Goal: Task Accomplishment & Management: Use online tool/utility

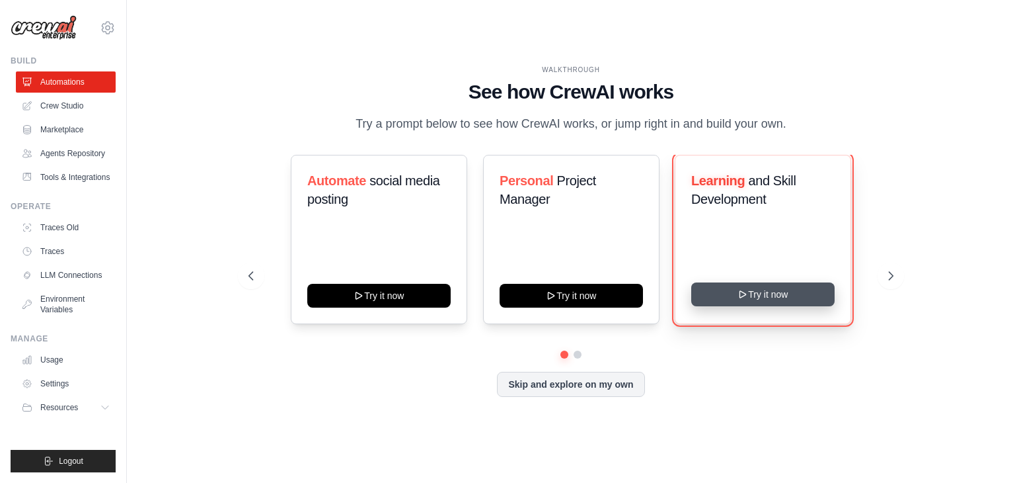
click at [746, 296] on icon at bounding box center [743, 294] width 11 height 11
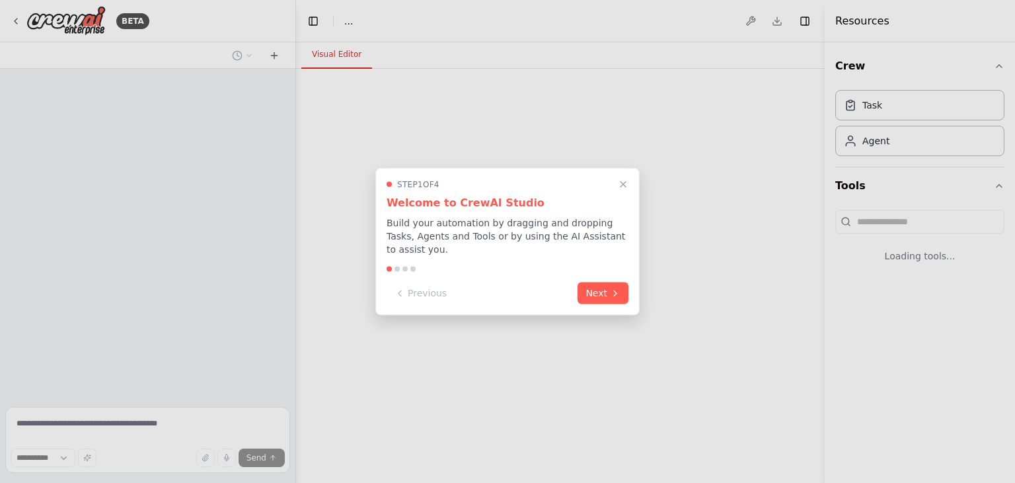
select select "****"
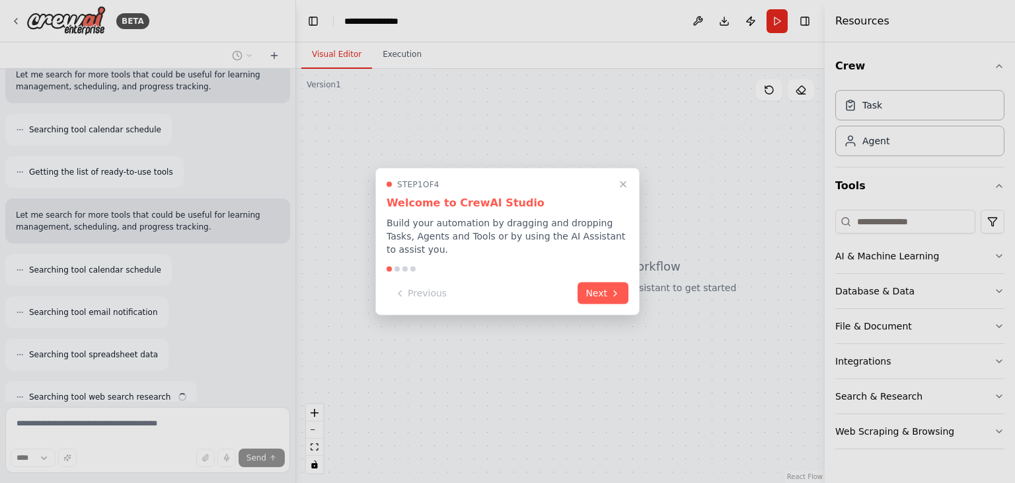
scroll to position [295, 0]
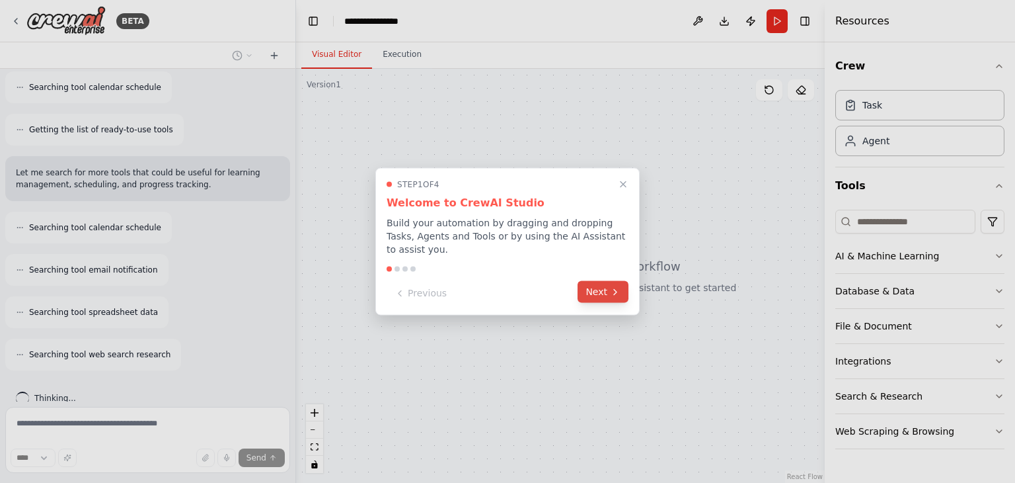
click at [593, 286] on button "Next" at bounding box center [603, 292] width 51 height 22
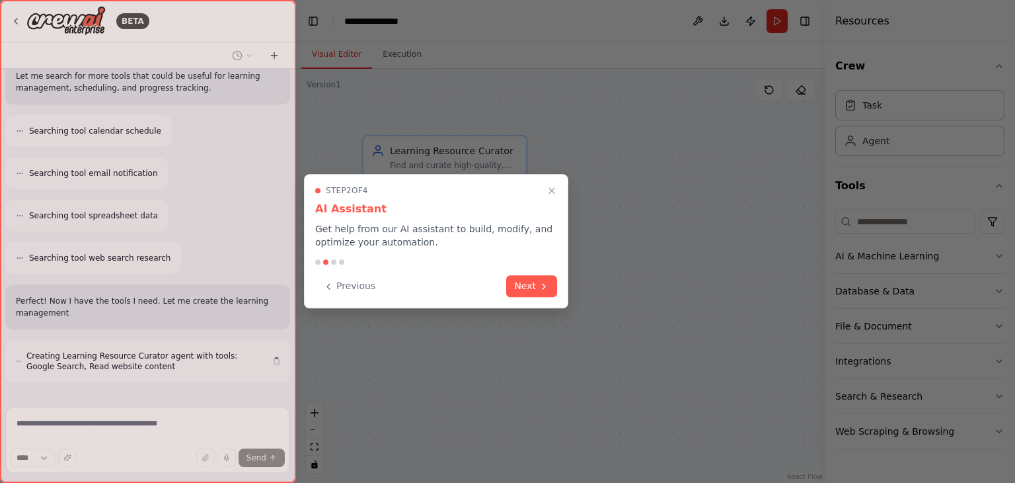
scroll to position [403, 0]
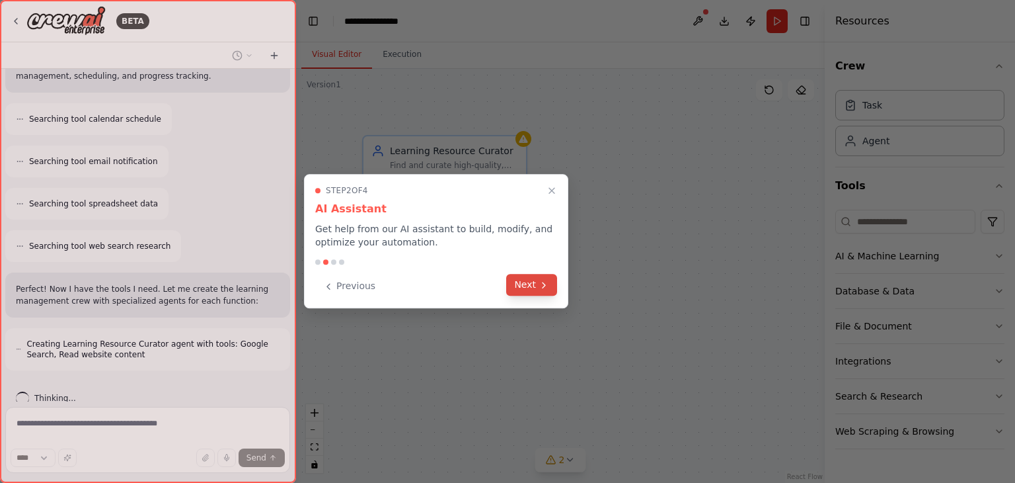
click at [527, 284] on button "Next" at bounding box center [531, 285] width 51 height 22
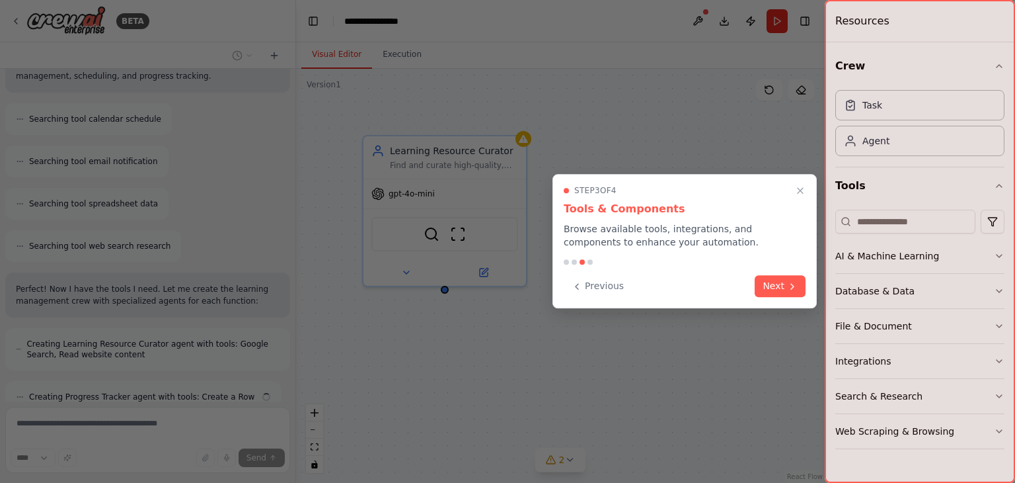
scroll to position [446, 0]
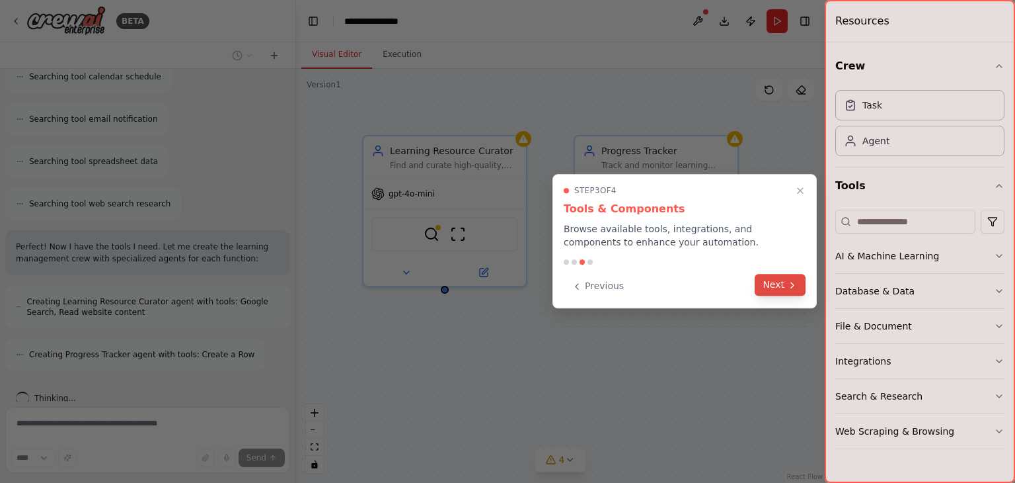
click at [773, 281] on button "Next" at bounding box center [780, 285] width 51 height 22
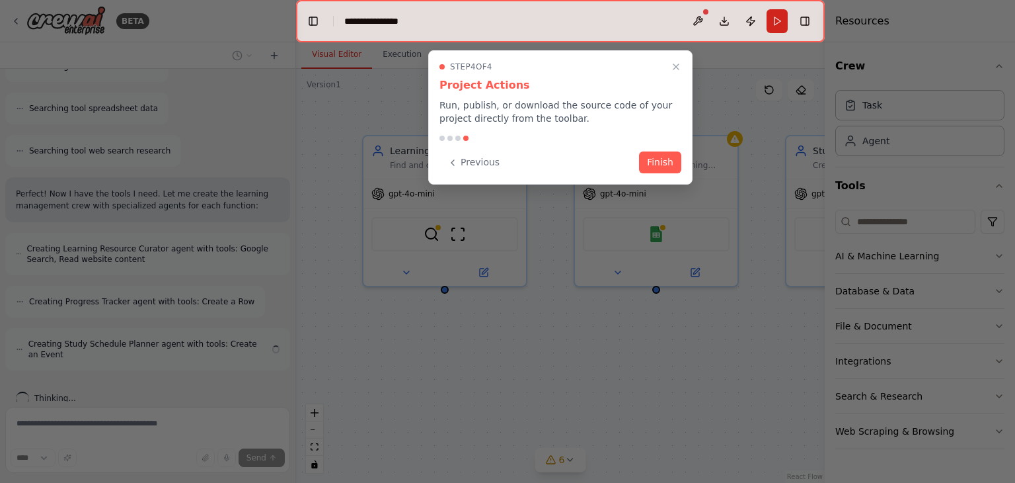
scroll to position [488, 0]
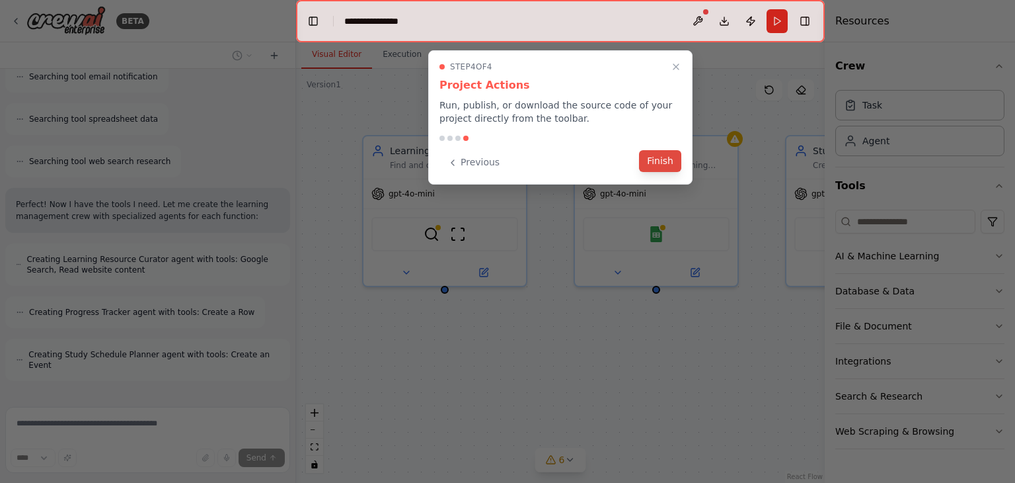
click at [669, 167] on button "Finish" at bounding box center [660, 161] width 42 height 22
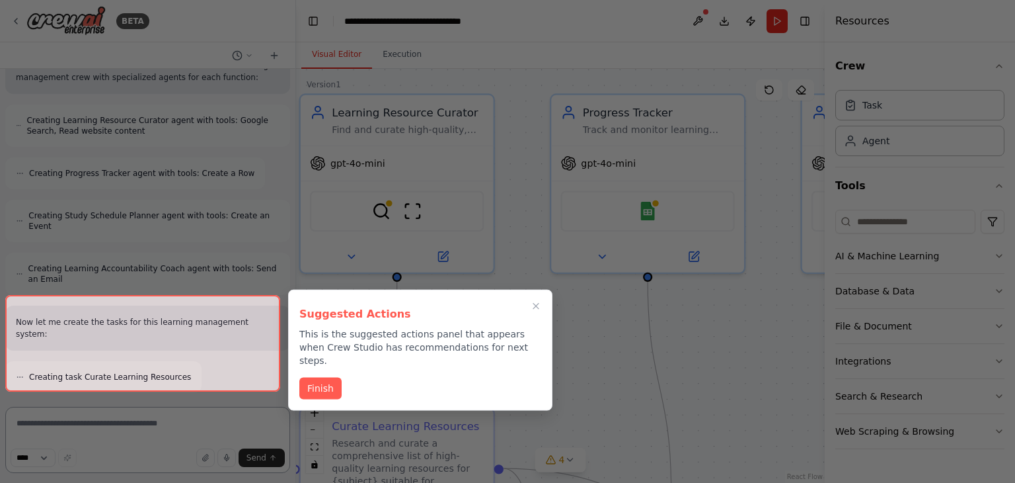
scroll to position [1524, 0]
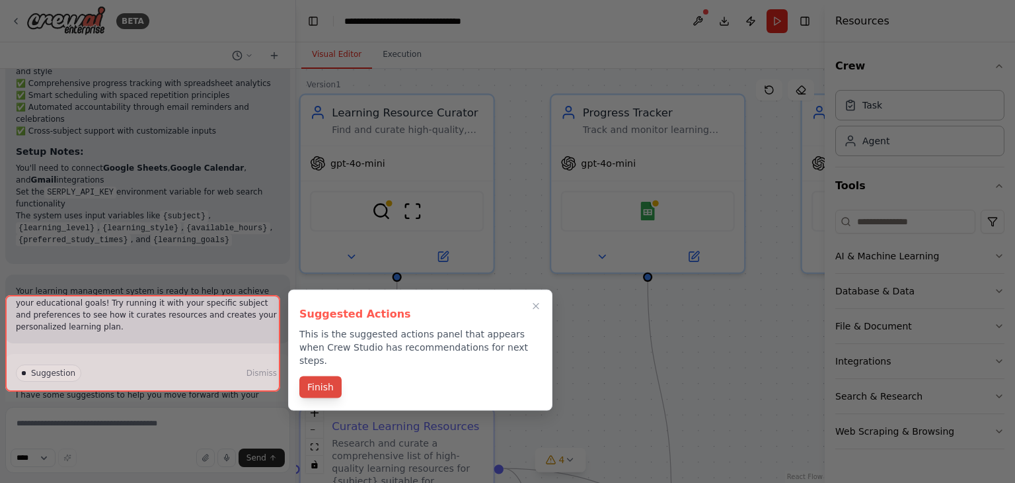
click at [324, 376] on button "Finish" at bounding box center [320, 387] width 42 height 22
click at [324, 374] on div ".deletable-edge-delete-btn { width: 20px; height: 20px; border: 0px solid #ffff…" at bounding box center [560, 276] width 529 height 414
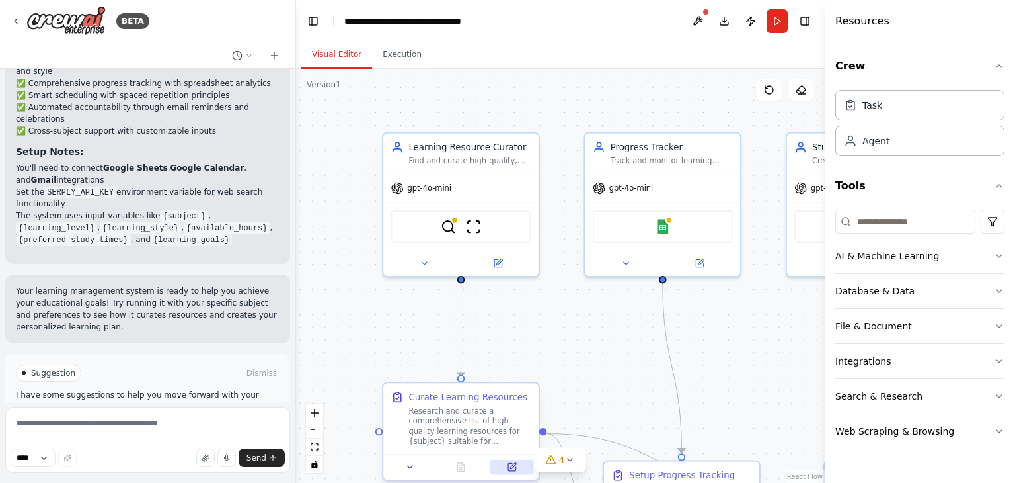
click at [512, 463] on icon at bounding box center [511, 466] width 7 height 7
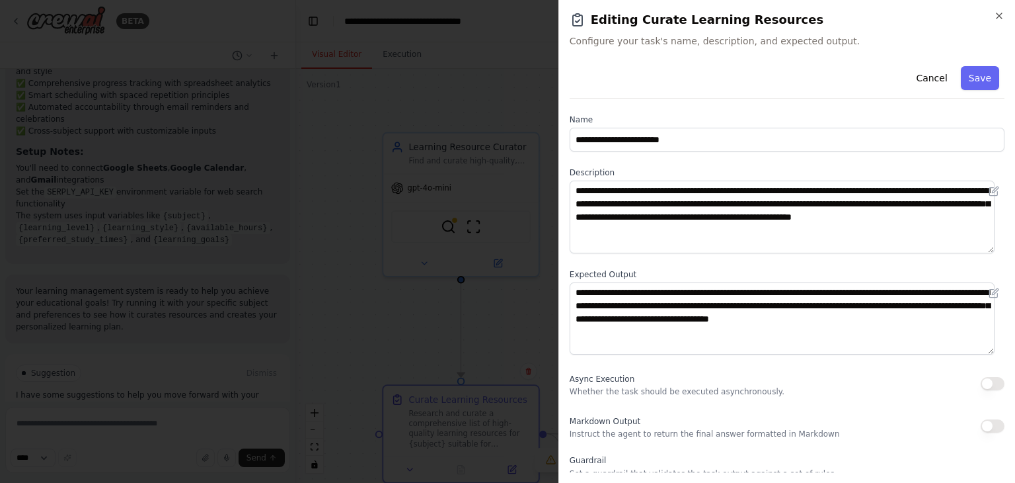
scroll to position [114, 0]
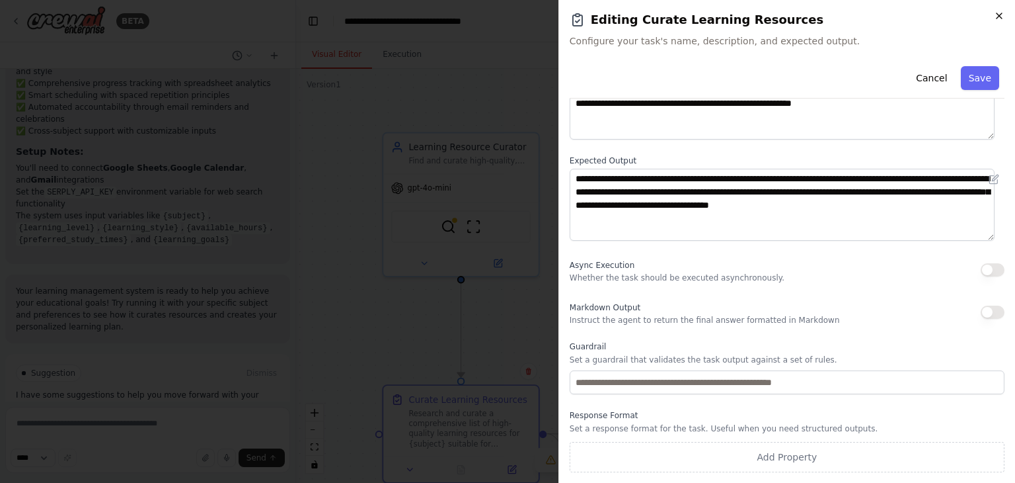
click at [1004, 17] on icon "button" at bounding box center [999, 16] width 11 height 11
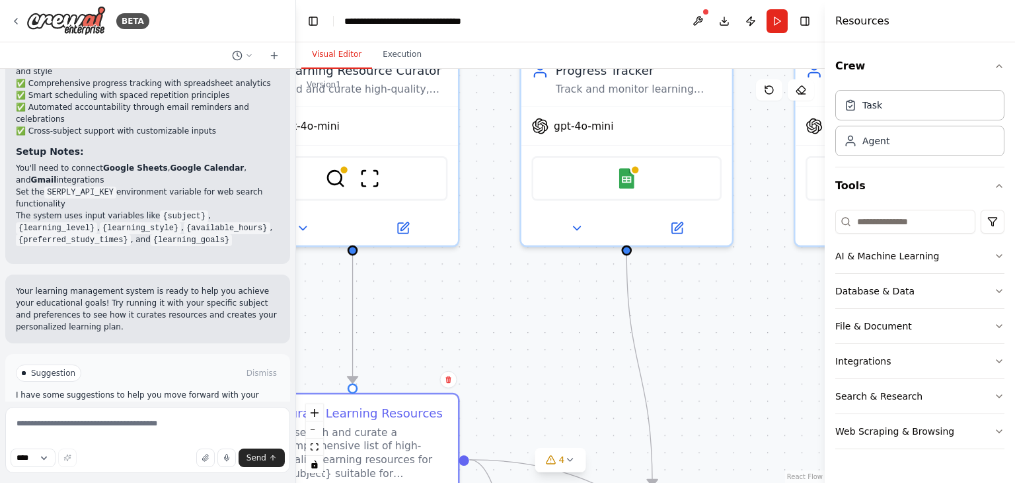
click at [324, 58] on button "Visual Editor" at bounding box center [336, 55] width 71 height 28
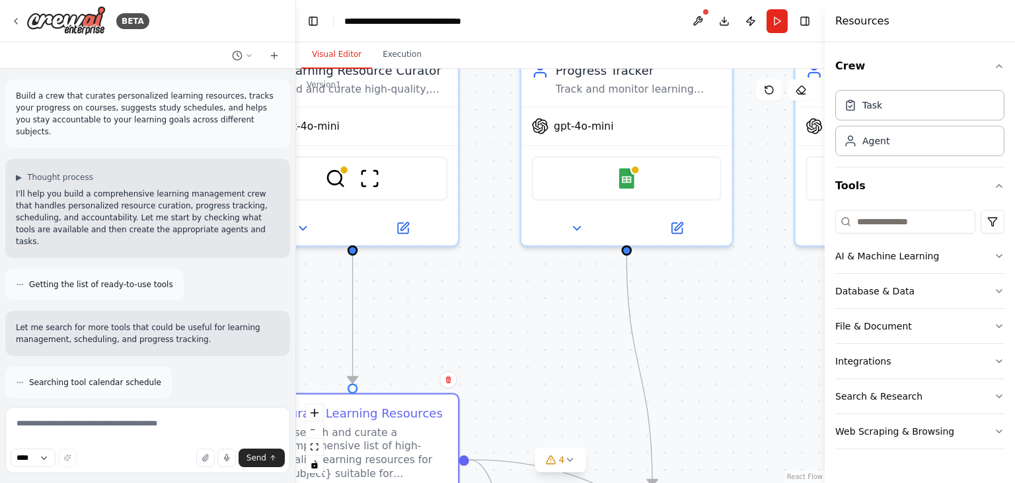
scroll to position [1384, 0]
